Goal: Transaction & Acquisition: Purchase product/service

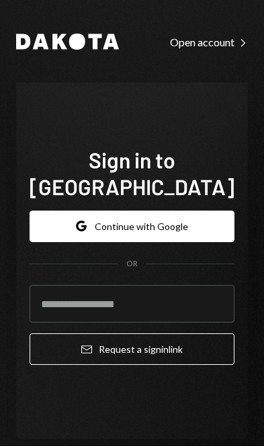
scroll to position [190, 0]
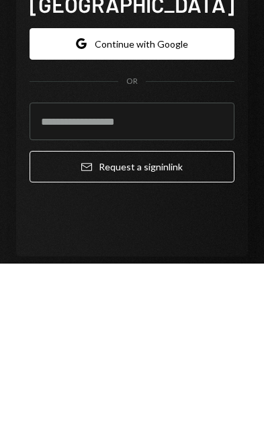
click at [176, 211] on button "Google Continue with Google" at bounding box center [132, 227] width 205 height 32
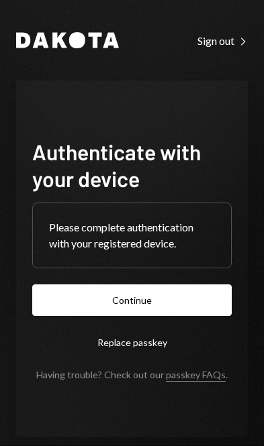
click at [168, 316] on button "Continue" at bounding box center [131, 300] width 199 height 32
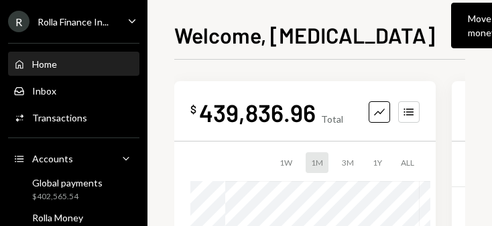
click at [263, 24] on div "Move money Caret Down" at bounding box center [490, 25] width 44 height 28
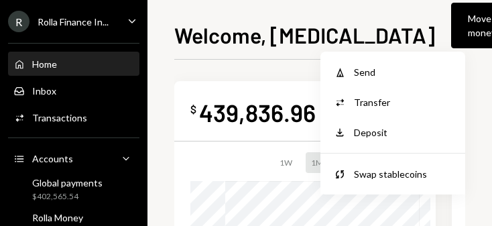
click at [263, 68] on div "Send" at bounding box center [403, 72] width 98 height 14
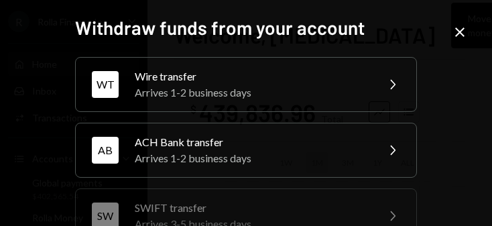
click at [263, 78] on icon "Chevron Right" at bounding box center [392, 84] width 16 height 16
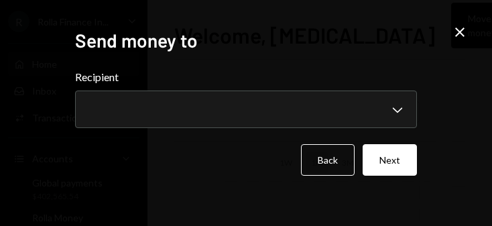
click at [263, 98] on div "**********" at bounding box center [246, 98] width 342 height 59
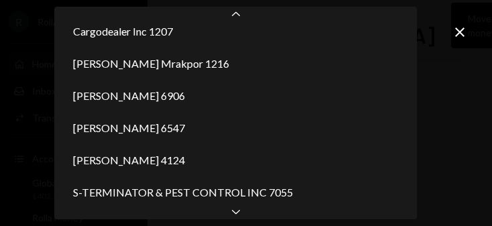
click at [245, 213] on div "Chevron Down" at bounding box center [235, 211] width 363 height 16
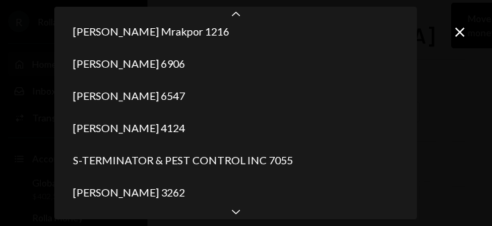
scroll to position [270, 0]
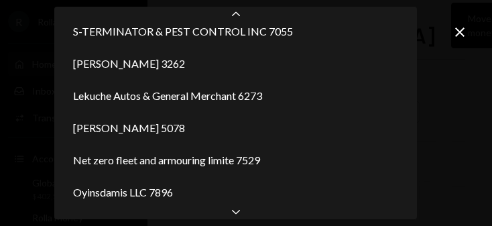
click at [241, 215] on icon "Chevron Down" at bounding box center [235, 211] width 13 height 13
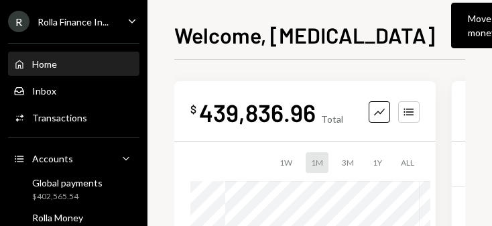
click at [263, 31] on div "Move money" at bounding box center [482, 25] width 28 height 28
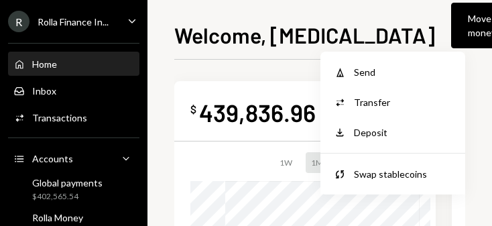
click at [263, 64] on div "Withdraw Send" at bounding box center [393, 72] width 134 height 30
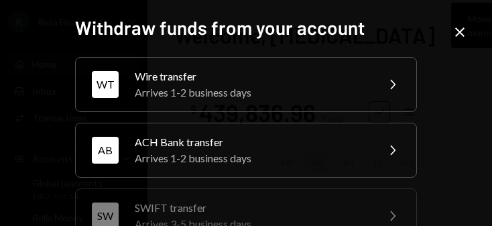
click at [263, 74] on div "Wire transfer" at bounding box center [251, 76] width 233 height 16
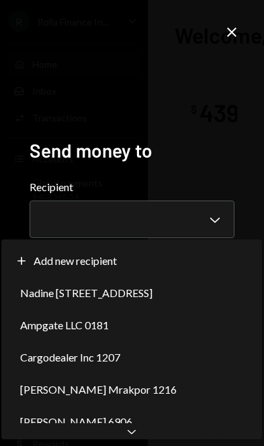
click at [223, 252] on div "Plus Add new recipient" at bounding box center [132, 261] width 250 height 32
click at [124, 260] on div "Plus Add new recipient" at bounding box center [70, 261] width 110 height 16
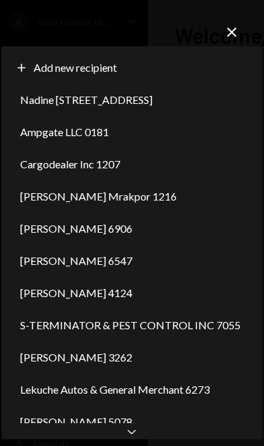
click at [128, 436] on icon "Chevron Down" at bounding box center [131, 431] width 13 height 13
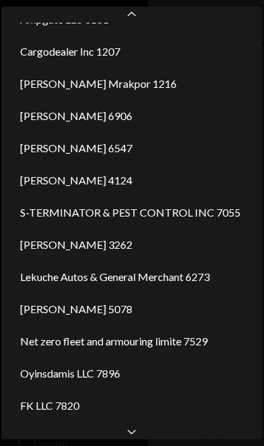
click at [127, 431] on icon at bounding box center [131, 432] width 8 height 4
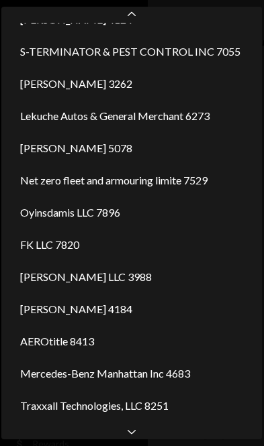
click at [125, 433] on icon "Chevron Down" at bounding box center [131, 431] width 13 height 13
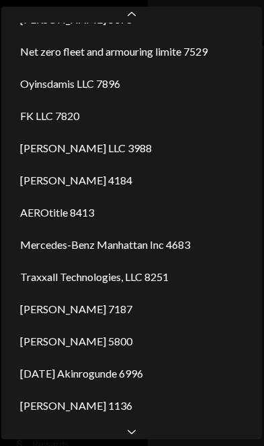
click at [111, 422] on div "Nnamdi J. Onwuzu 1308" at bounding box center [132, 438] width 250 height 32
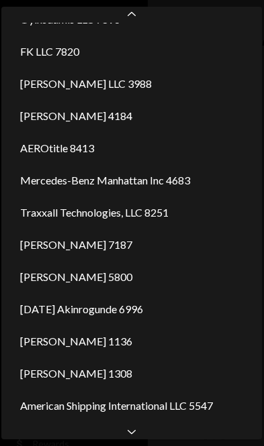
click at [114, 422] on div "Barnes Firm LLC 8326" at bounding box center [132, 438] width 250 height 32
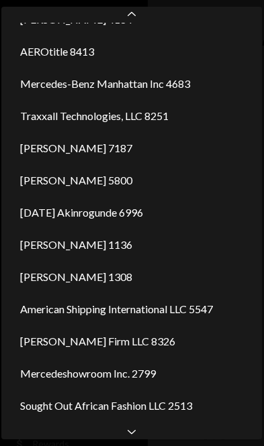
click at [109, 422] on div "INA LLC 2935" at bounding box center [132, 438] width 250 height 32
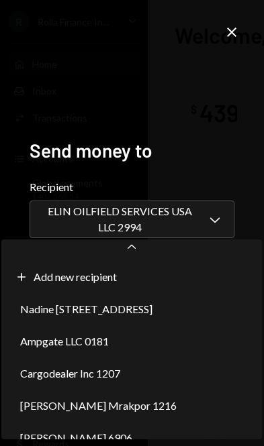
scroll to position [1083, 0]
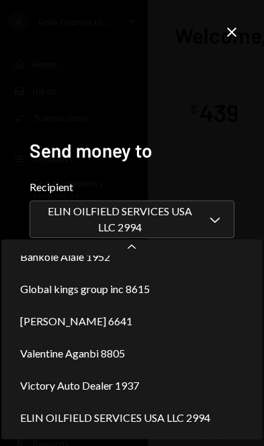
select select "**********"
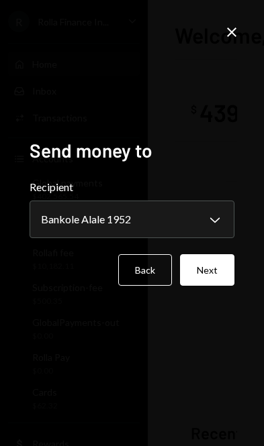
click at [213, 286] on button "Next" at bounding box center [207, 270] width 54 height 32
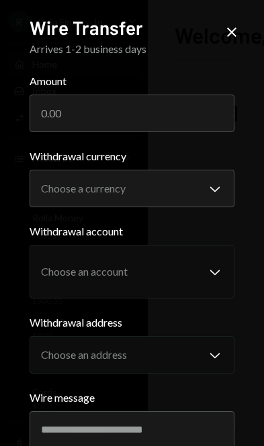
click at [144, 109] on input "Amount" at bounding box center [132, 114] width 205 height 38
type input "22000"
click at [48, 170] on button "Choose a currency Chevron Down" at bounding box center [132, 189] width 205 height 38
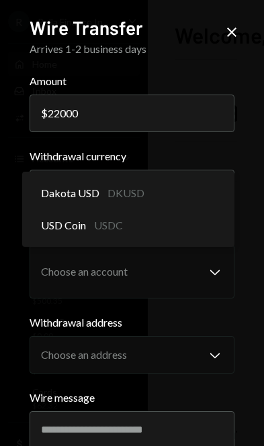
select select "*****"
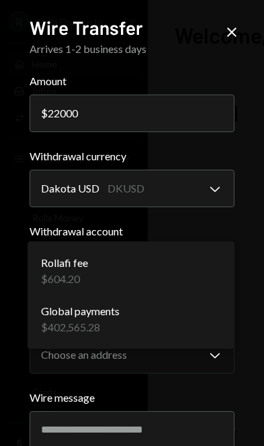
select select "**********"
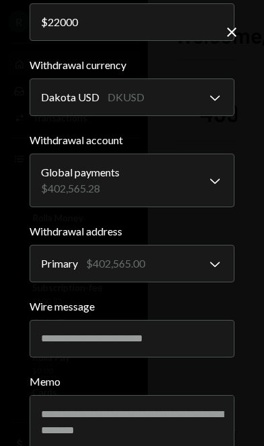
scroll to position [90, 0]
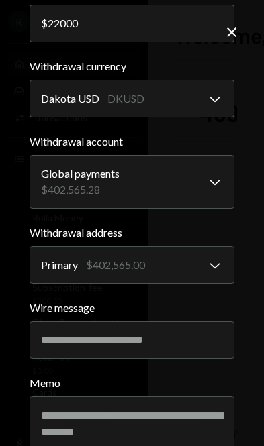
click at [162, 345] on input "Wire message" at bounding box center [132, 340] width 205 height 38
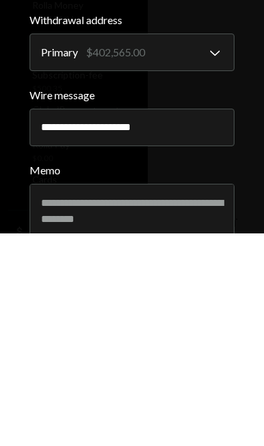
type input "**********"
click at [229, 375] on label "Memo" at bounding box center [132, 383] width 205 height 16
click at [229, 396] on textarea "Memo" at bounding box center [132, 423] width 205 height 54
click at [254, 151] on div "**********" at bounding box center [132, 223] width 264 height 446
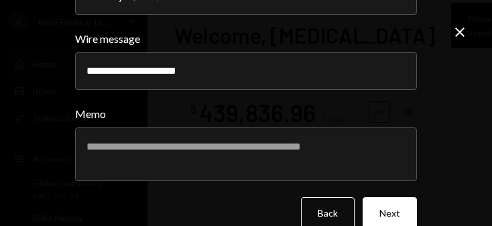
scroll to position [358, 0]
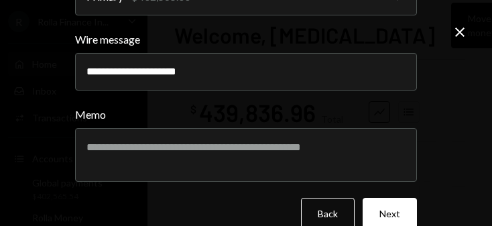
click at [263, 208] on button "Next" at bounding box center [390, 214] width 54 height 32
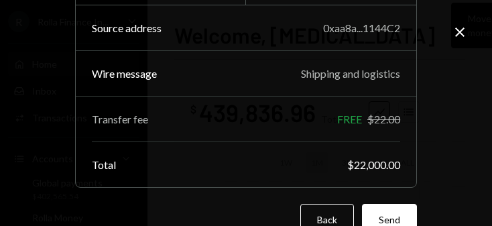
scroll to position [213, 0]
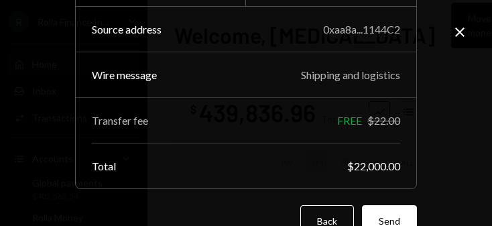
click at [263, 216] on button "Send" at bounding box center [389, 221] width 55 height 32
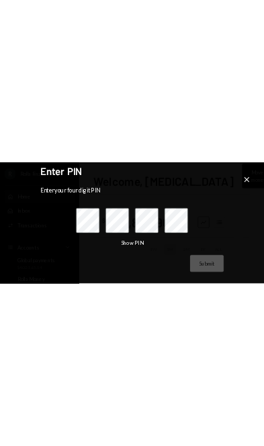
scroll to position [0, 0]
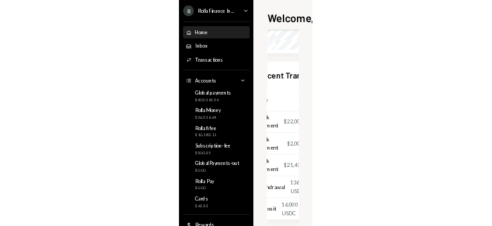
scroll to position [284, 35]
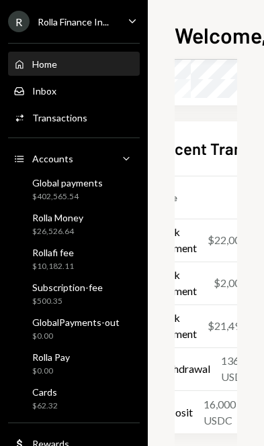
click at [220, 232] on div "$22,000.00" at bounding box center [233, 240] width 53 height 16
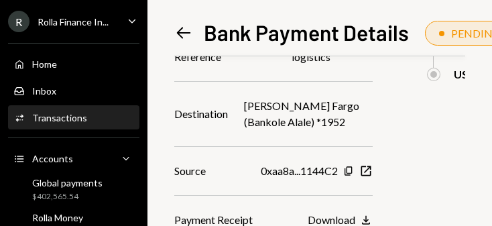
scroll to position [24, 0]
click at [263, 216] on div "Download" at bounding box center [332, 219] width 48 height 13
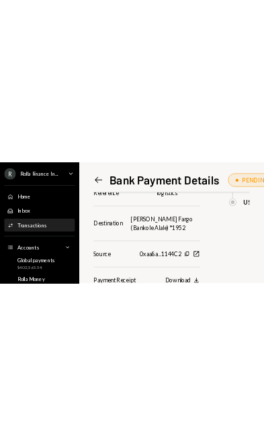
scroll to position [160, 0]
